Goal: Find specific page/section: Find specific page/section

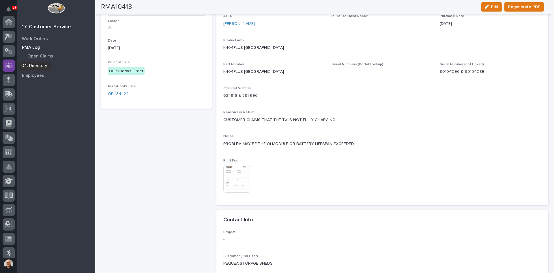
click at [5, 64] on icon at bounding box center [9, 65] width 8 height 7
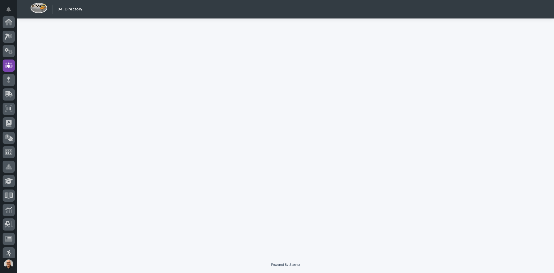
scroll to position [43, 0]
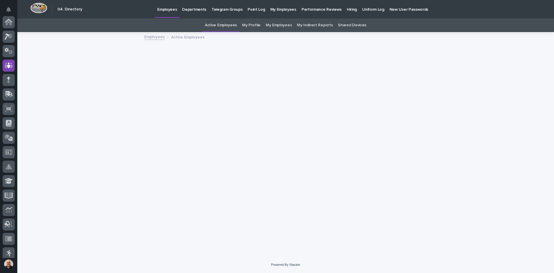
scroll to position [43, 0]
click at [253, 24] on link "My Profile" at bounding box center [251, 25] width 18 height 14
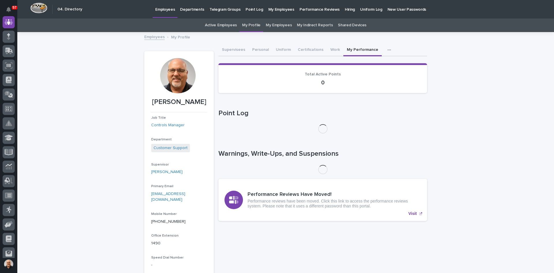
click at [352, 48] on button "My Performance" at bounding box center [362, 50] width 38 height 12
